Goal: Transaction & Acquisition: Purchase product/service

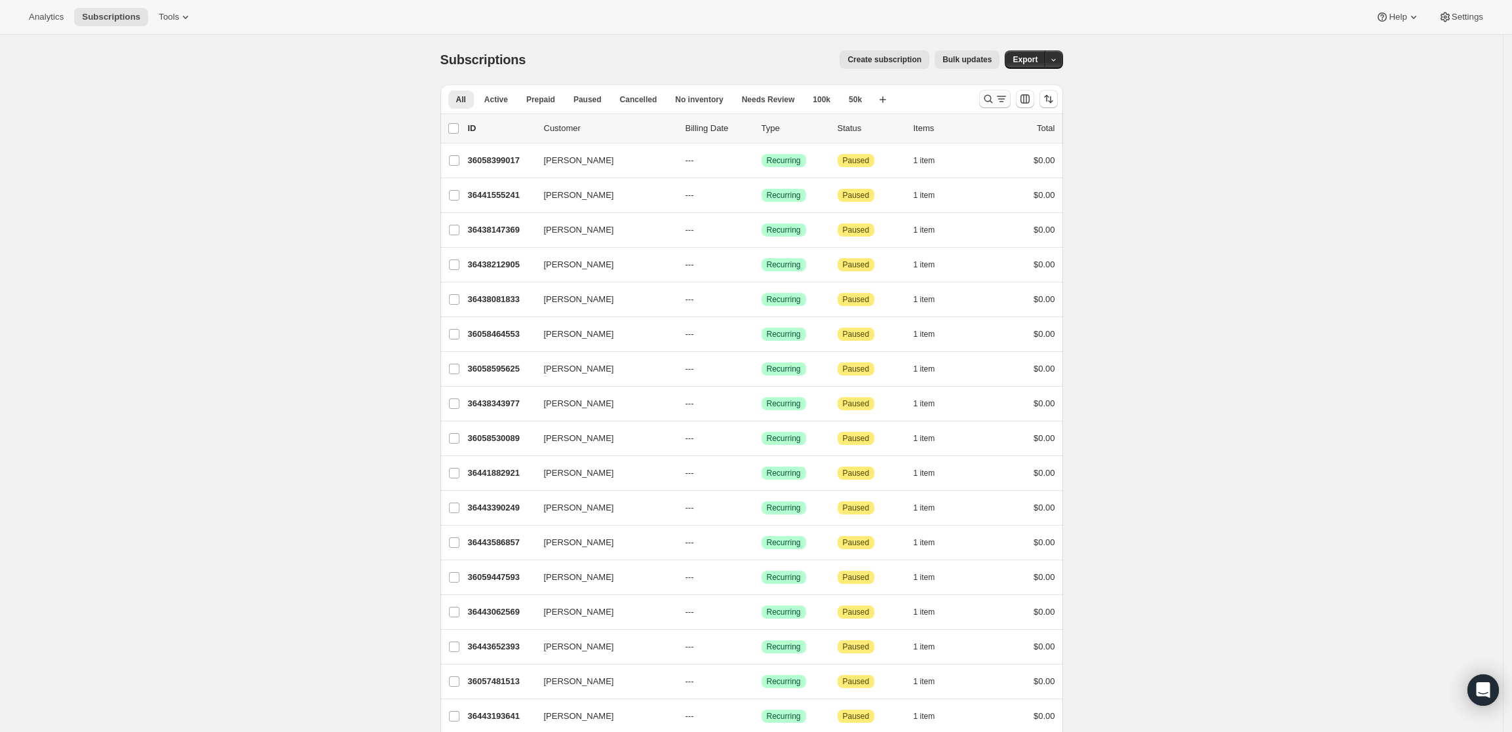
click at [992, 98] on icon "Search and filter results" at bounding box center [988, 99] width 9 height 9
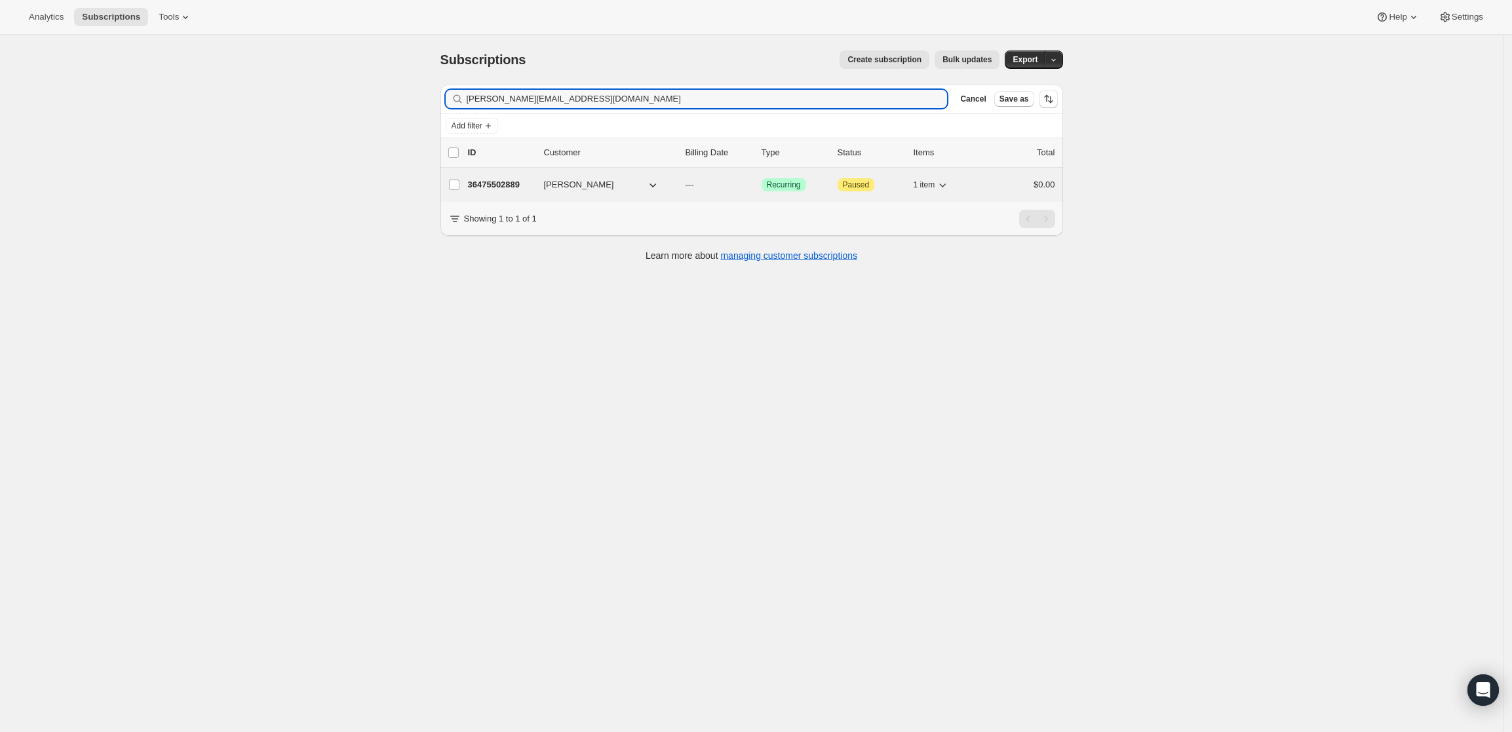
type input "[PERSON_NAME][EMAIL_ADDRESS][DOMAIN_NAME]"
click at [502, 180] on p "36475502889" at bounding box center [501, 184] width 66 height 13
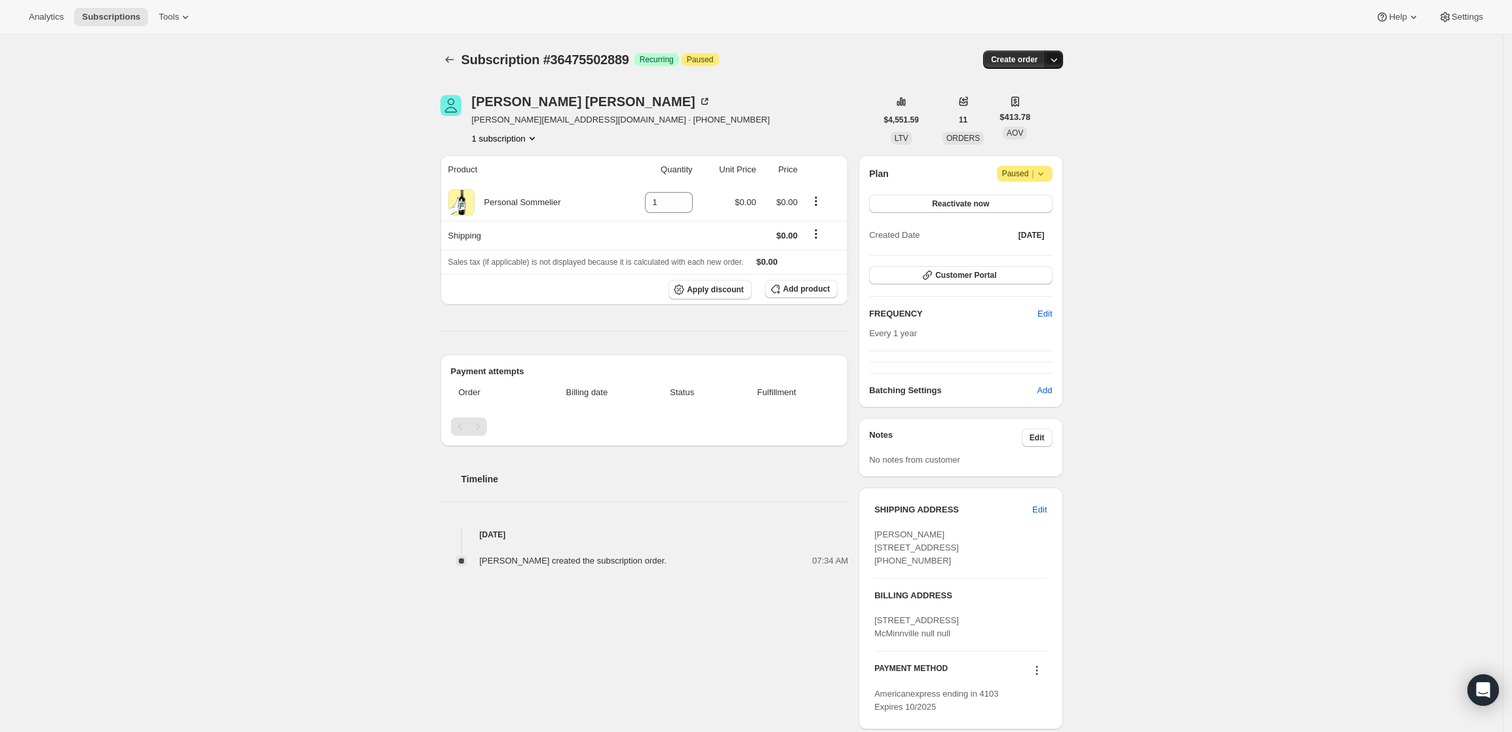
click at [1054, 52] on button "button" at bounding box center [1054, 59] width 18 height 18
click at [1046, 101] on button "Create custom one-time order" at bounding box center [994, 108] width 138 height 21
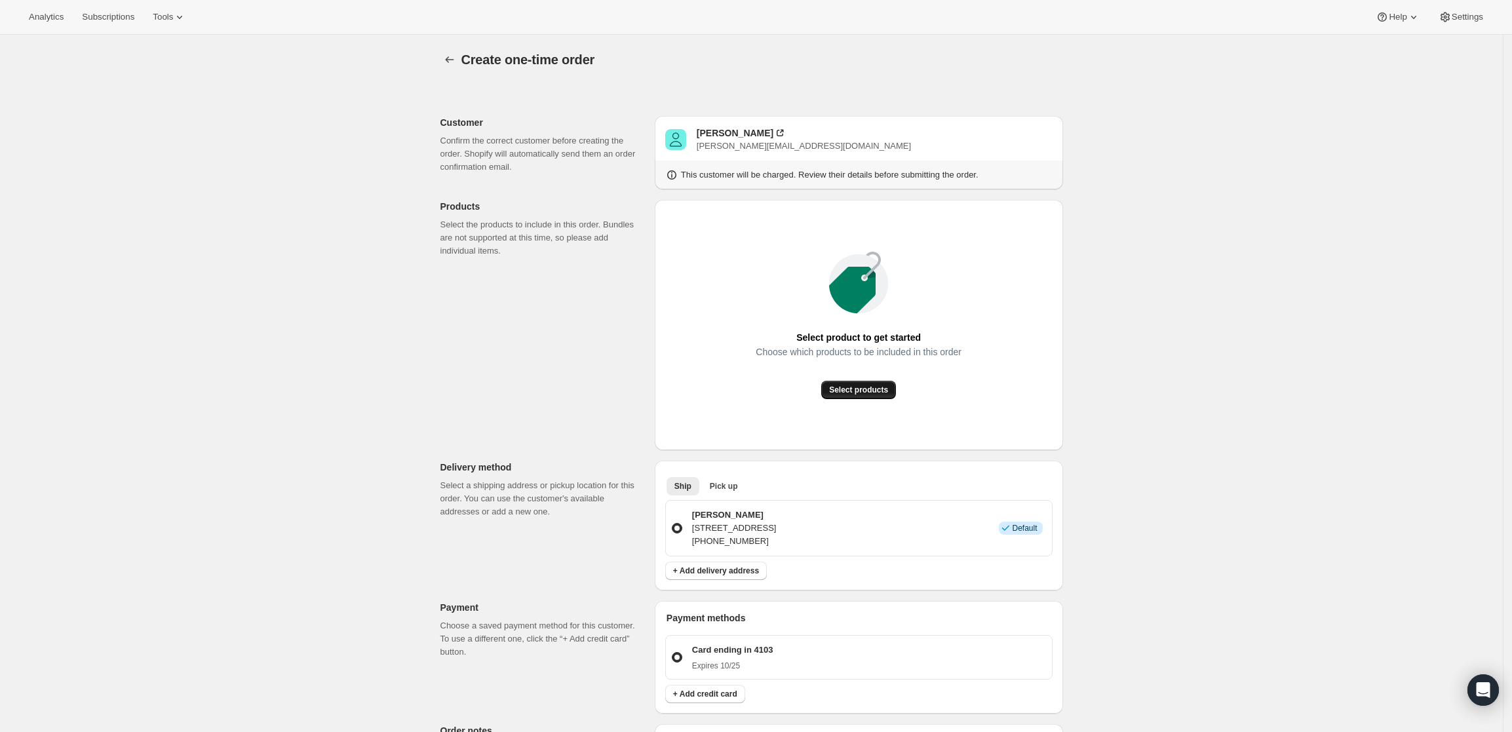
click at [860, 393] on span "Select products" at bounding box center [858, 390] width 59 height 10
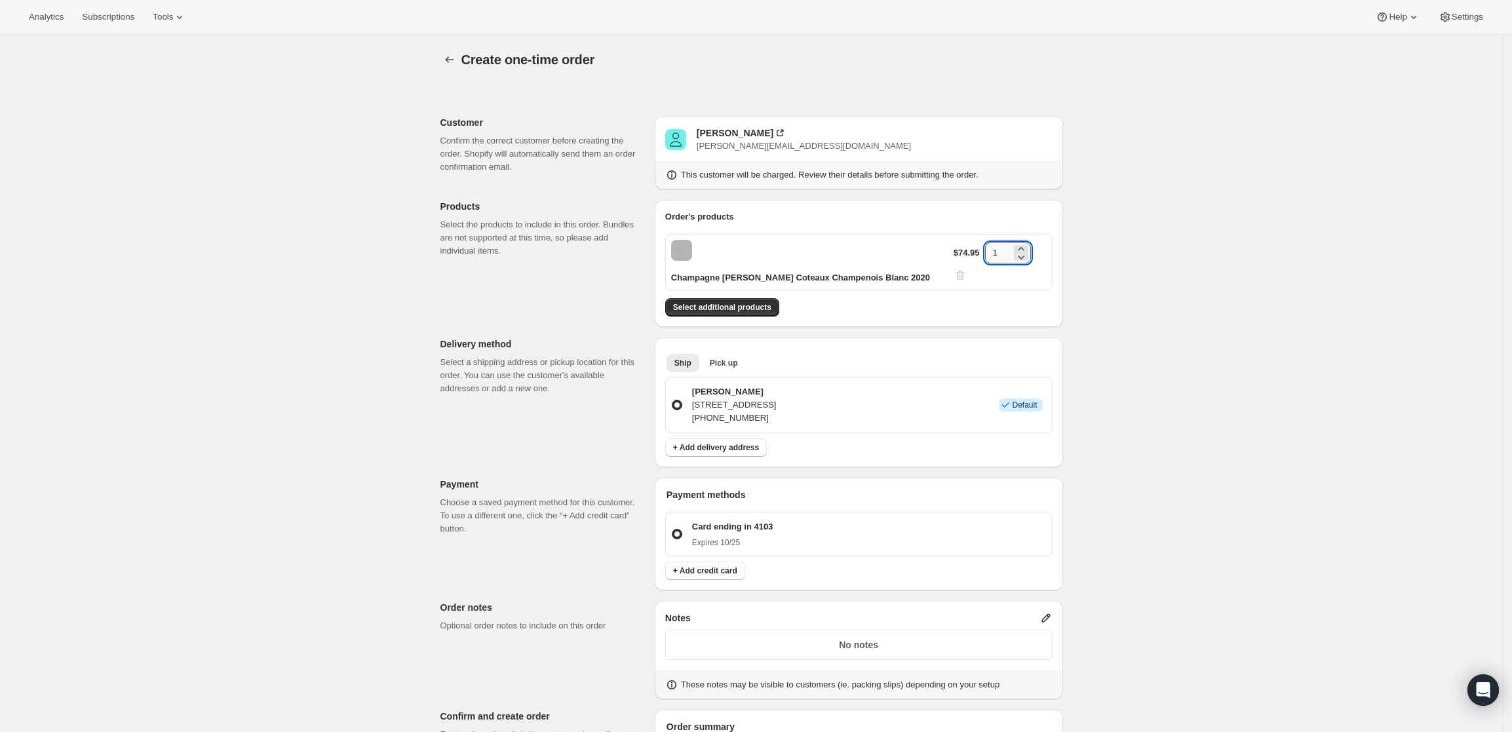
click at [1002, 260] on input "1" at bounding box center [998, 252] width 26 height 21
type input "12"
click at [1153, 294] on div "Create one-time order. This page is ready Create one-time order Customer Confir…" at bounding box center [751, 507] width 1503 height 945
click at [704, 305] on span "Select additional products" at bounding box center [722, 307] width 98 height 10
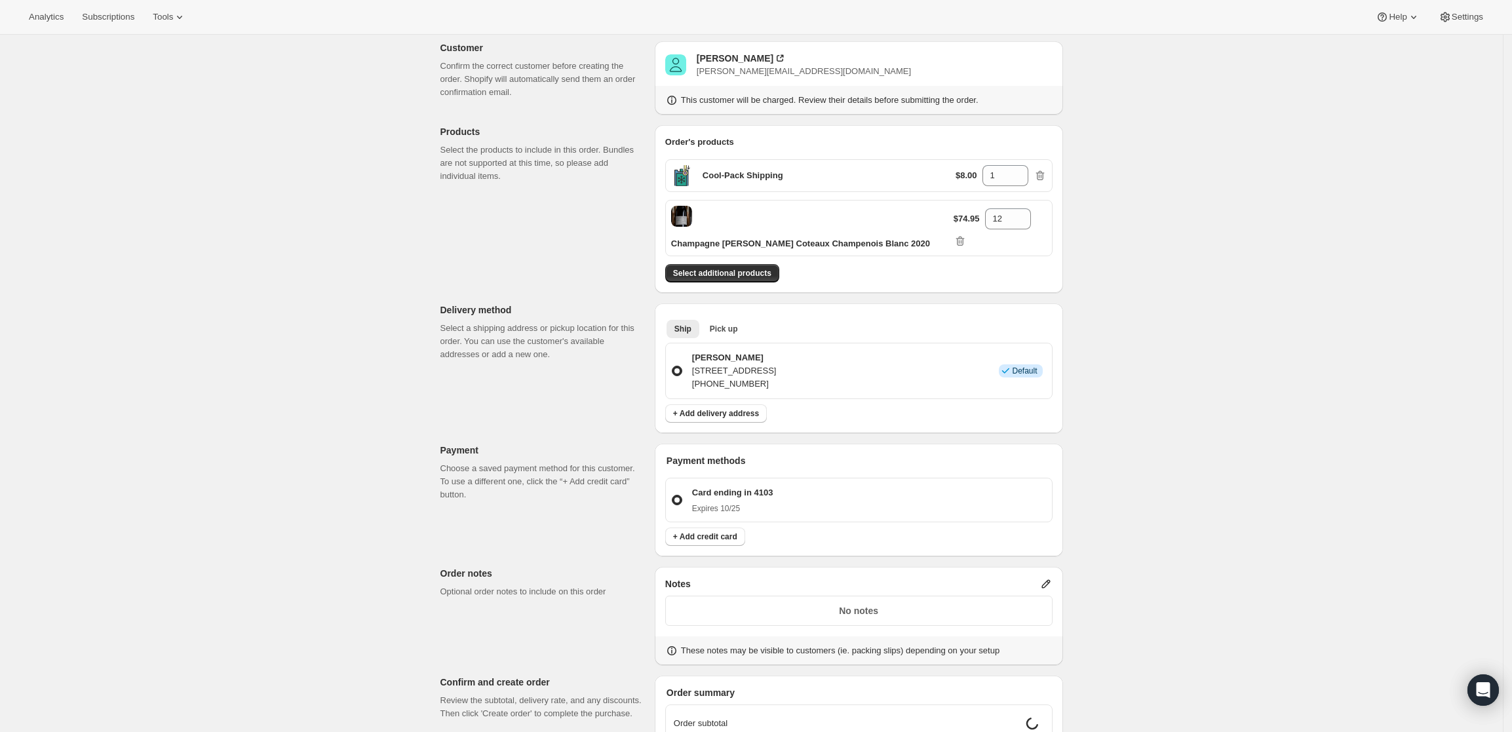
scroll to position [164, 0]
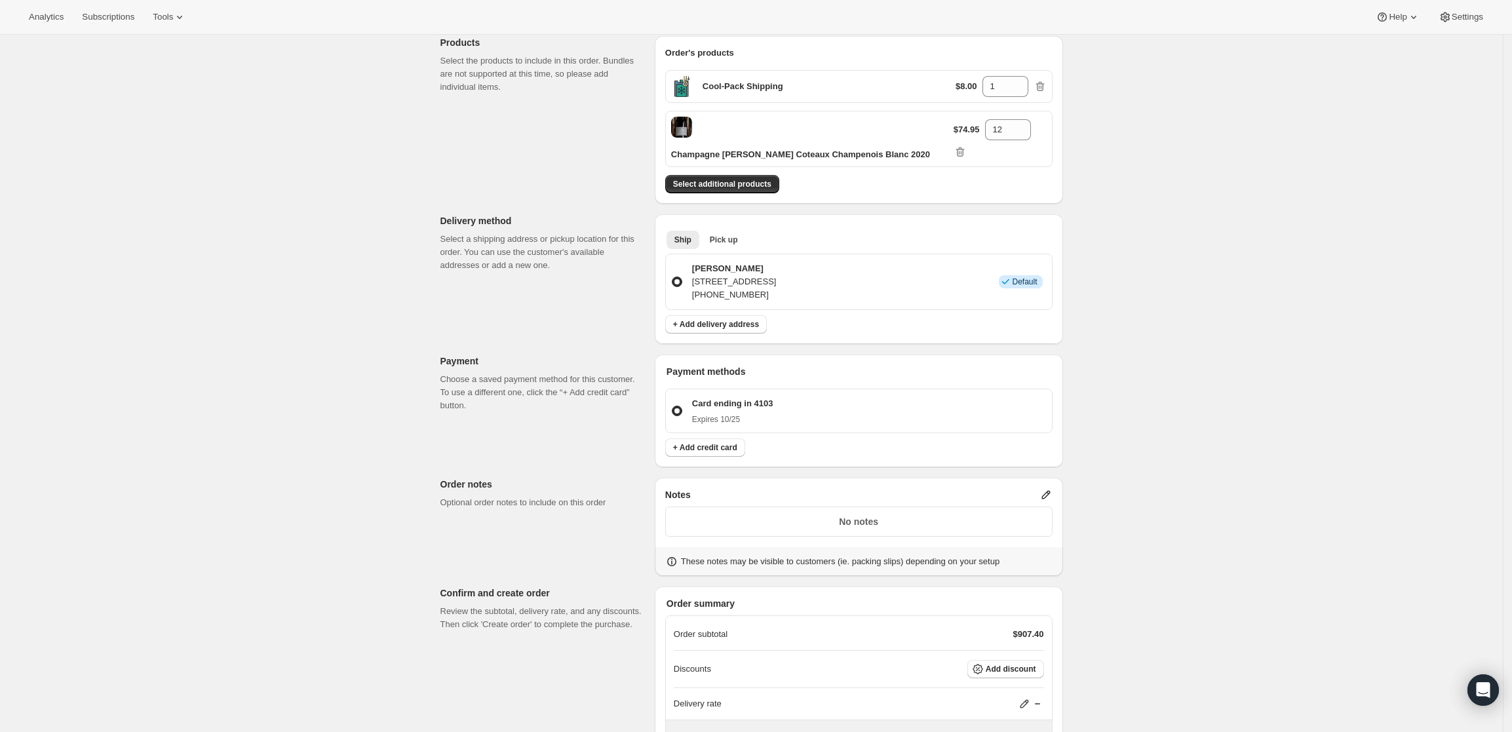
click at [1047, 489] on icon at bounding box center [1045, 494] width 13 height 13
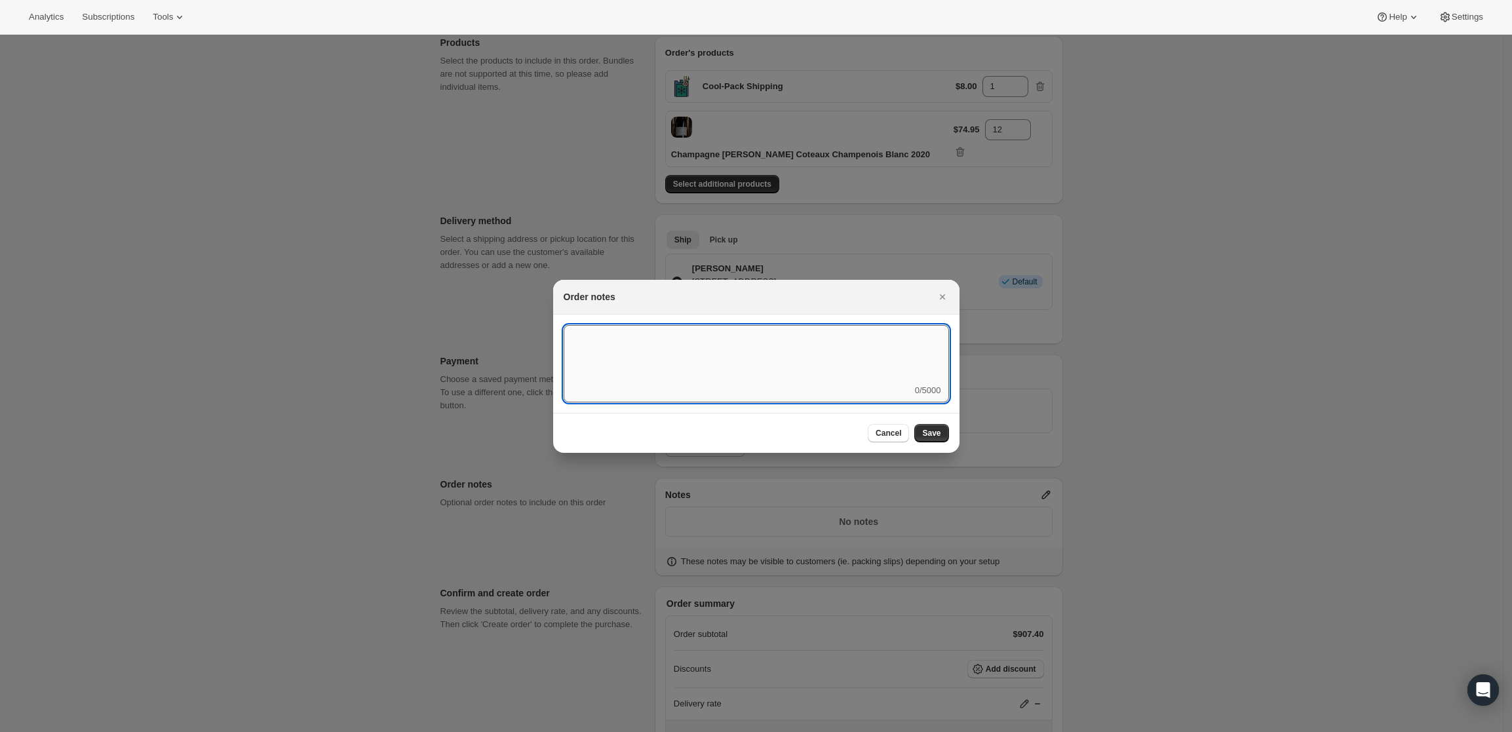
click at [809, 382] on textarea ":rd5:" at bounding box center [756, 354] width 385 height 59
click at [701, 337] on textarea "FedEx Ground - ship" at bounding box center [756, 354] width 385 height 59
type textarea "FedEx Ground - ship [DATE]"
click at [944, 435] on button "Save" at bounding box center [931, 433] width 34 height 18
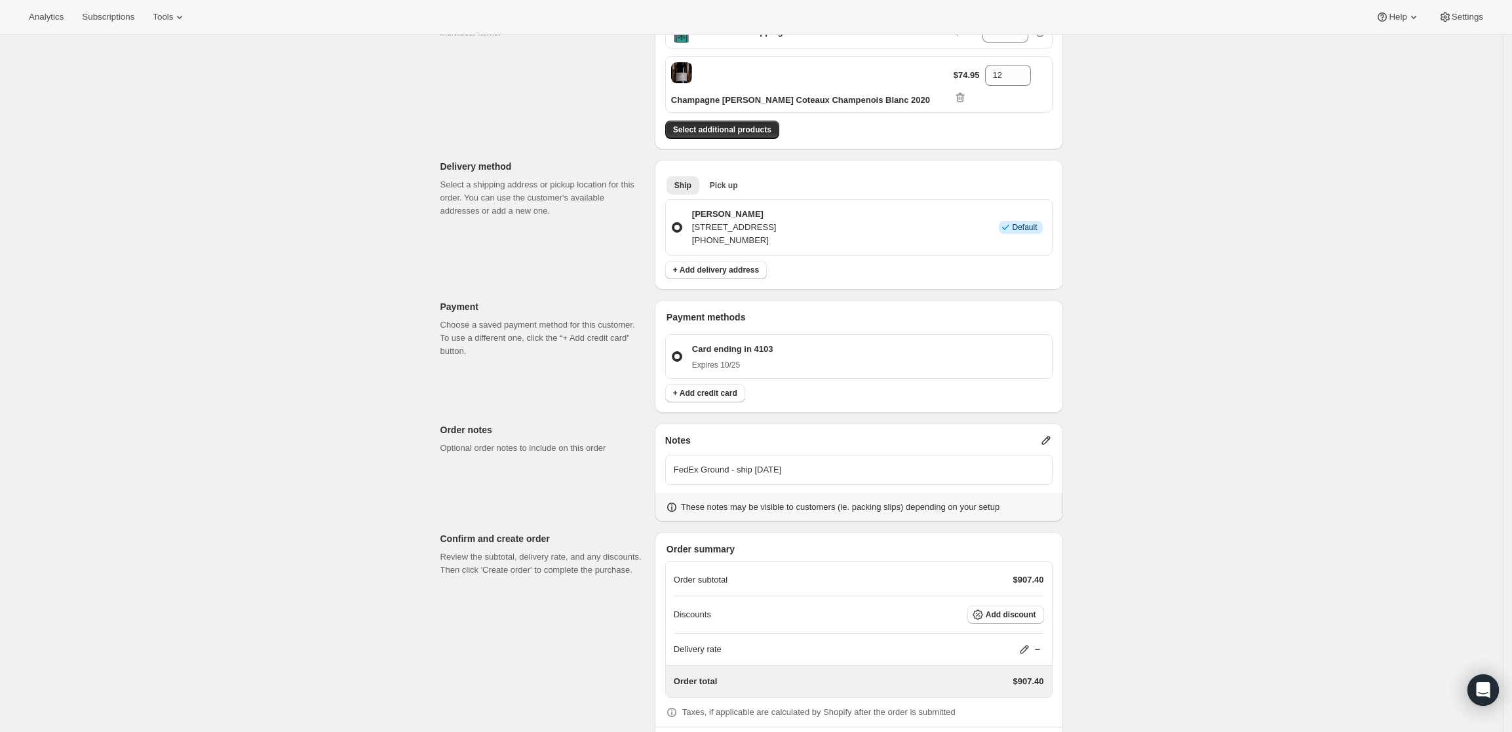
scroll to position [277, 0]
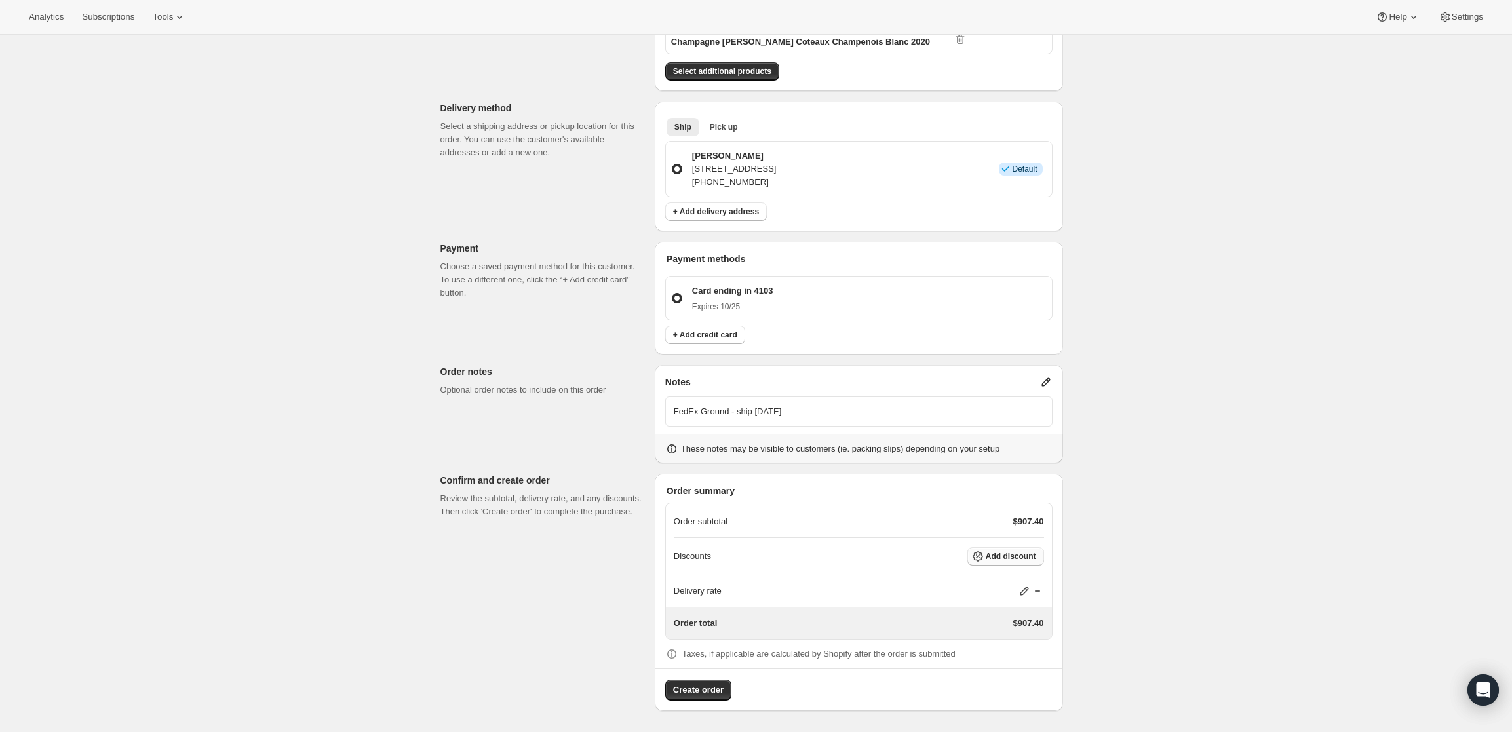
click at [1026, 557] on span "Add discount" at bounding box center [1011, 556] width 50 height 10
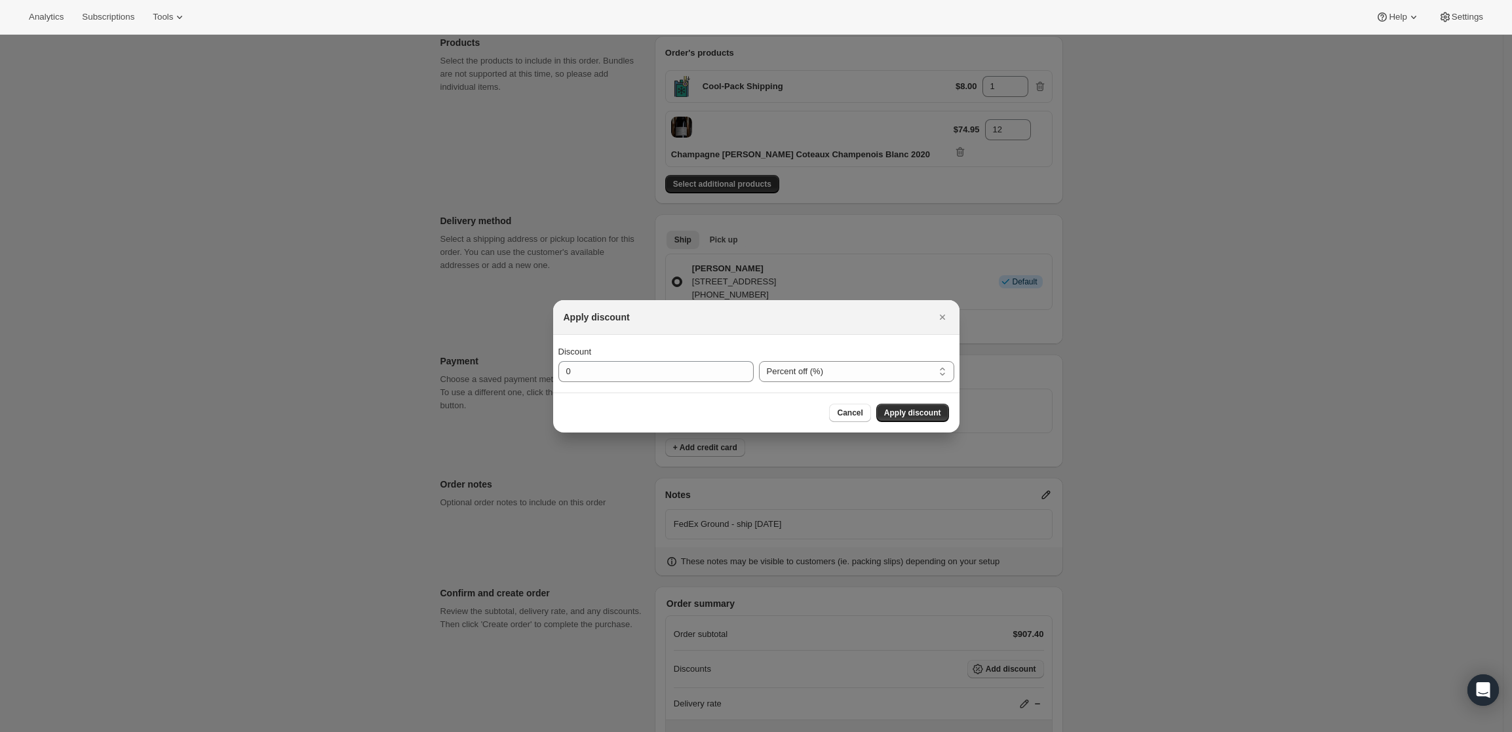
scroll to position [0, 0]
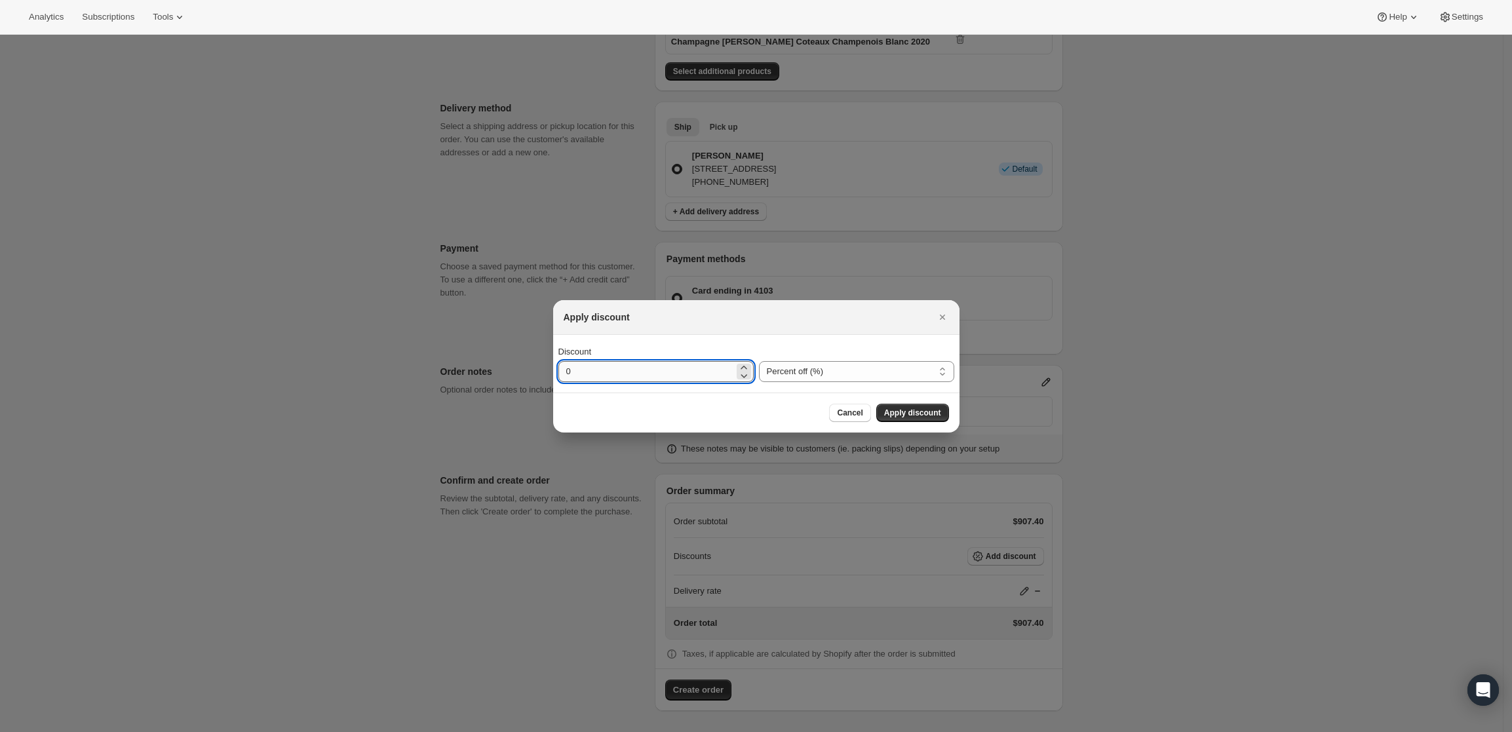
click at [714, 373] on input "0" at bounding box center [646, 371] width 176 height 21
type input "20"
click at [899, 408] on span "Apply discount" at bounding box center [912, 413] width 57 height 10
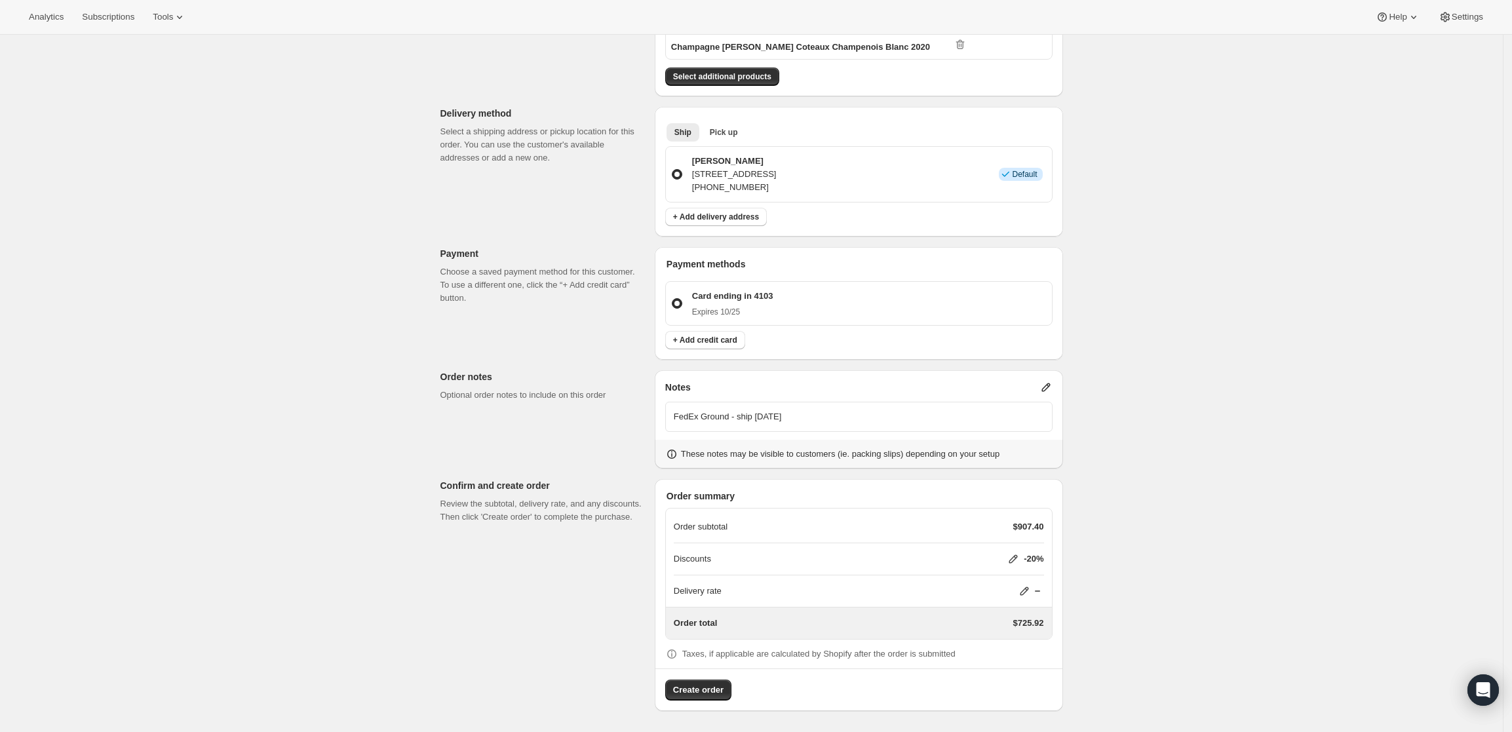
click at [1026, 590] on icon at bounding box center [1024, 591] width 9 height 9
click at [1012, 634] on input "0" at bounding box center [1031, 640] width 118 height 21
type input "0"
click at [1020, 663] on button "Save" at bounding box center [1022, 670] width 34 height 18
click at [696, 687] on span "Create order" at bounding box center [698, 689] width 50 height 13
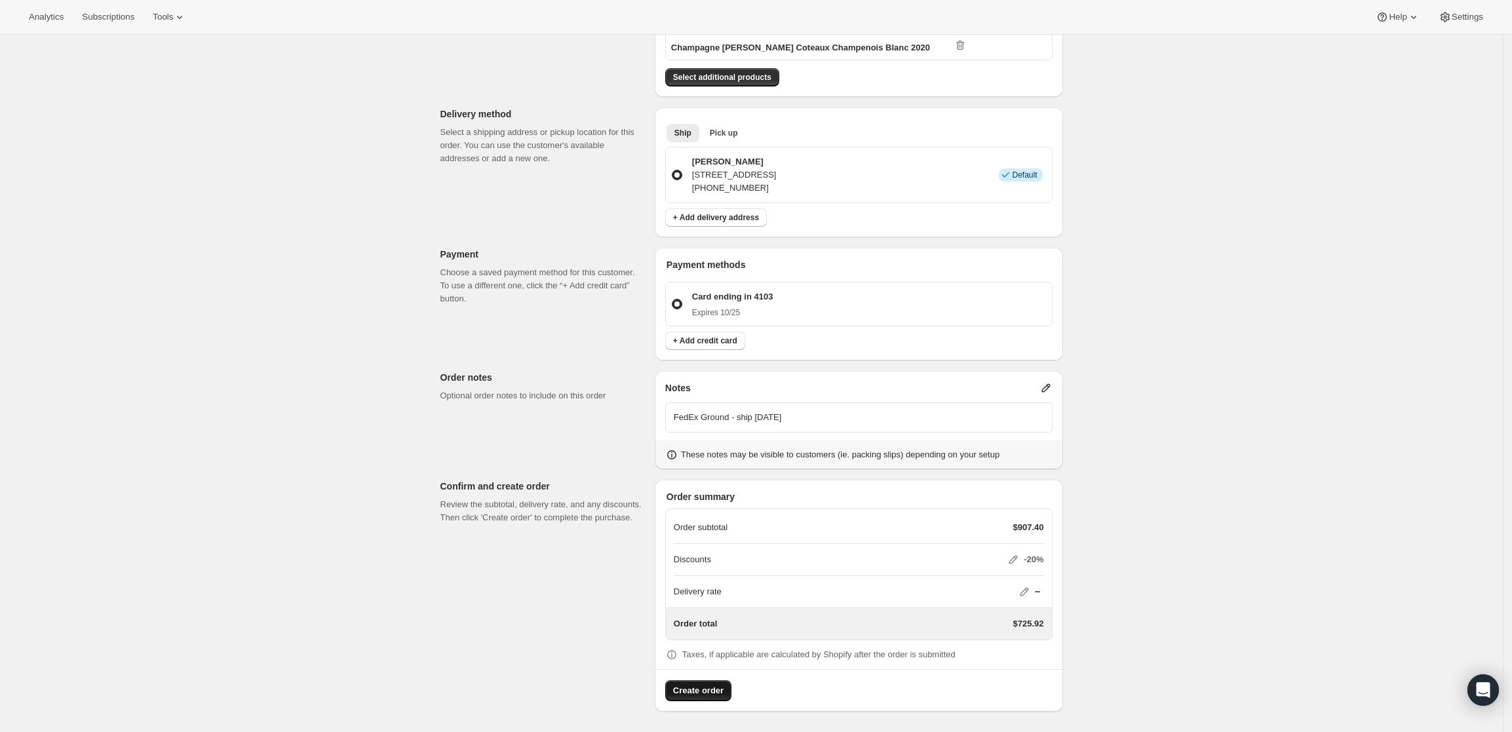
radio input "true"
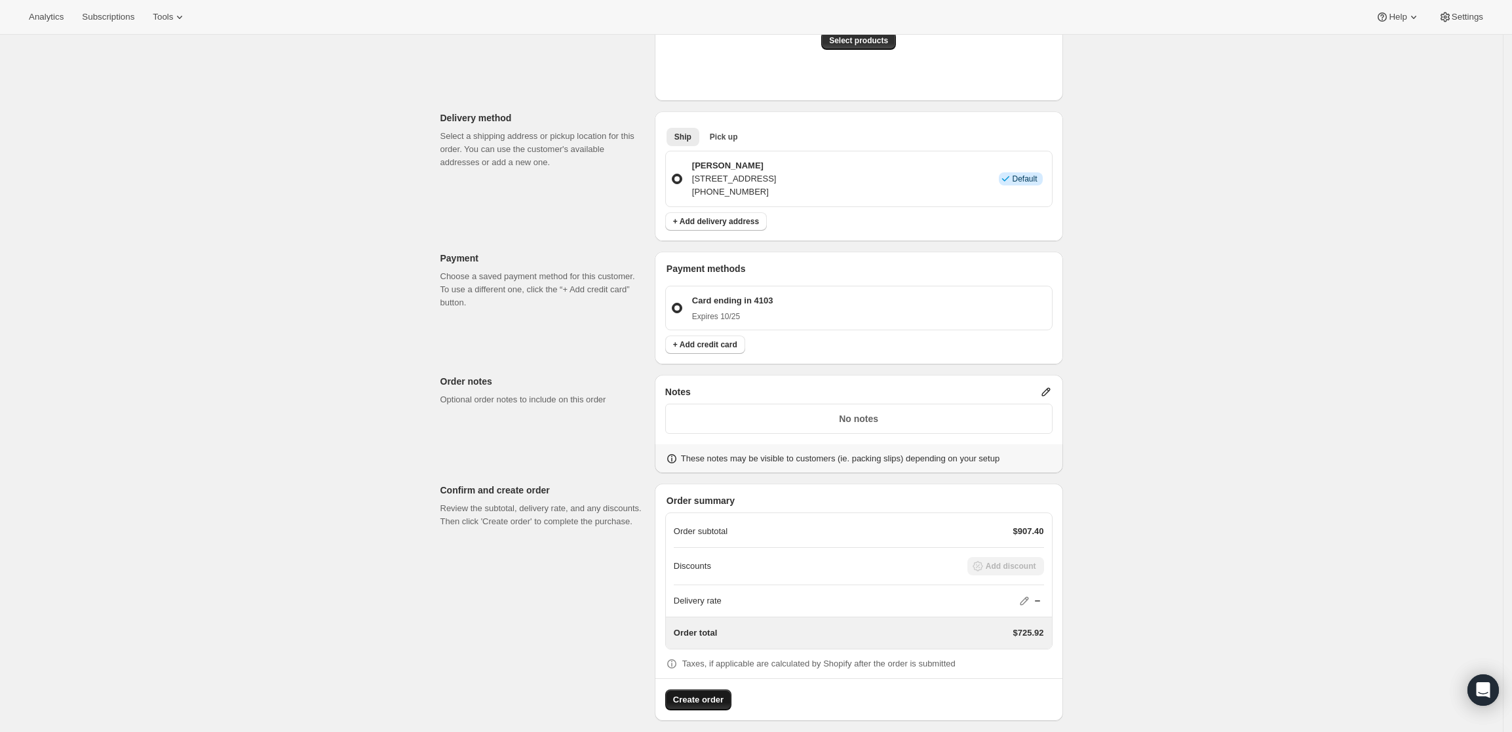
scroll to position [424, 0]
